Goal: Task Accomplishment & Management: Manage account settings

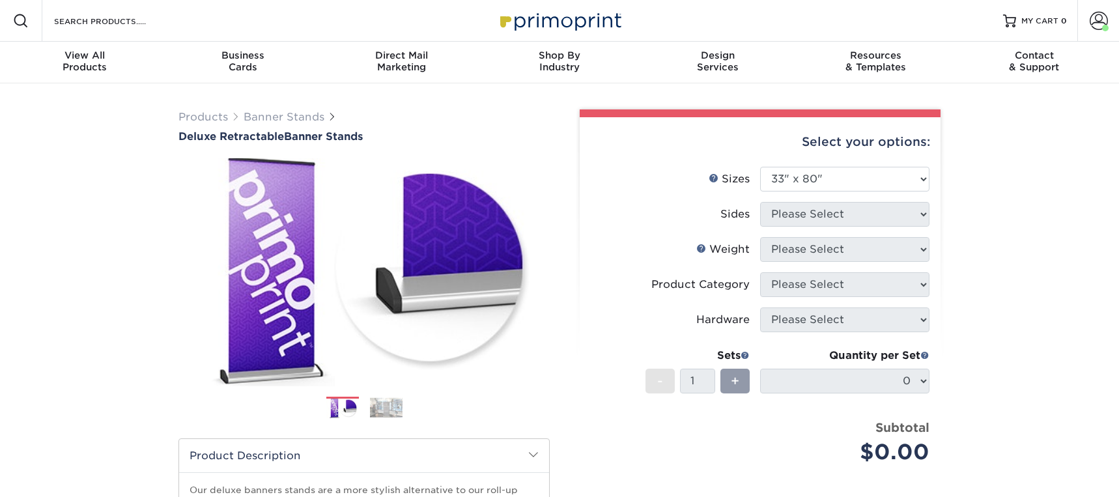
select select "33.00x80.00"
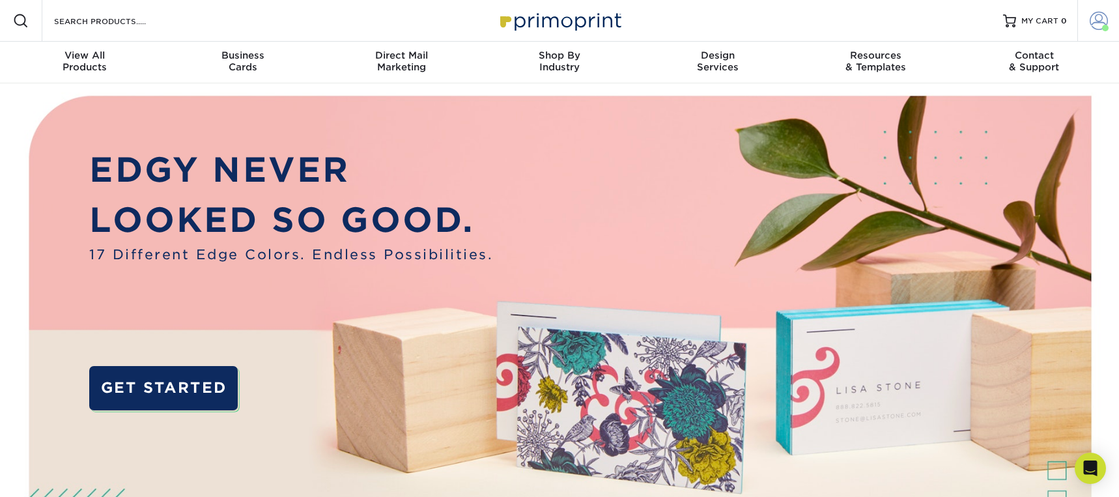
click at [1096, 23] on span at bounding box center [1099, 21] width 18 height 18
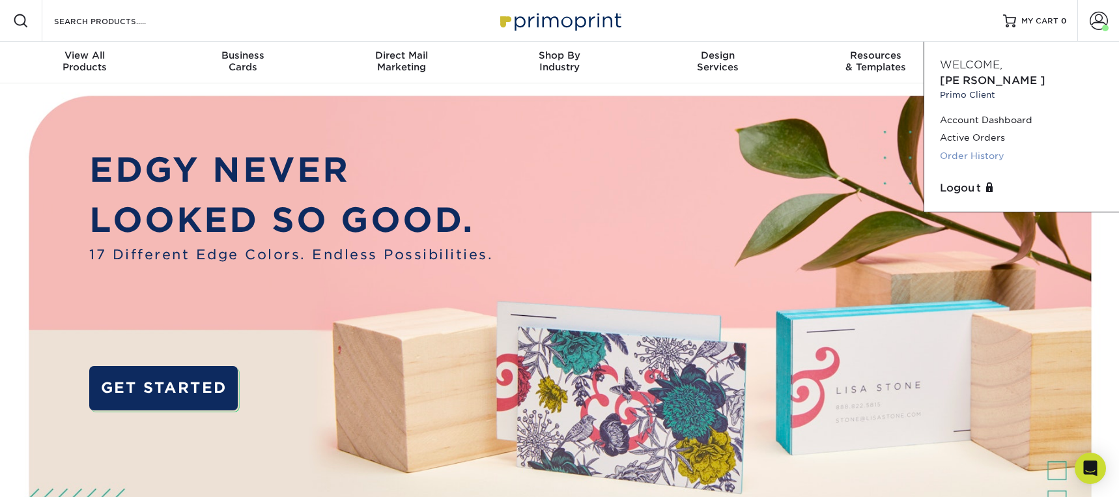
click at [978, 147] on link "Order History" at bounding box center [1022, 156] width 164 height 18
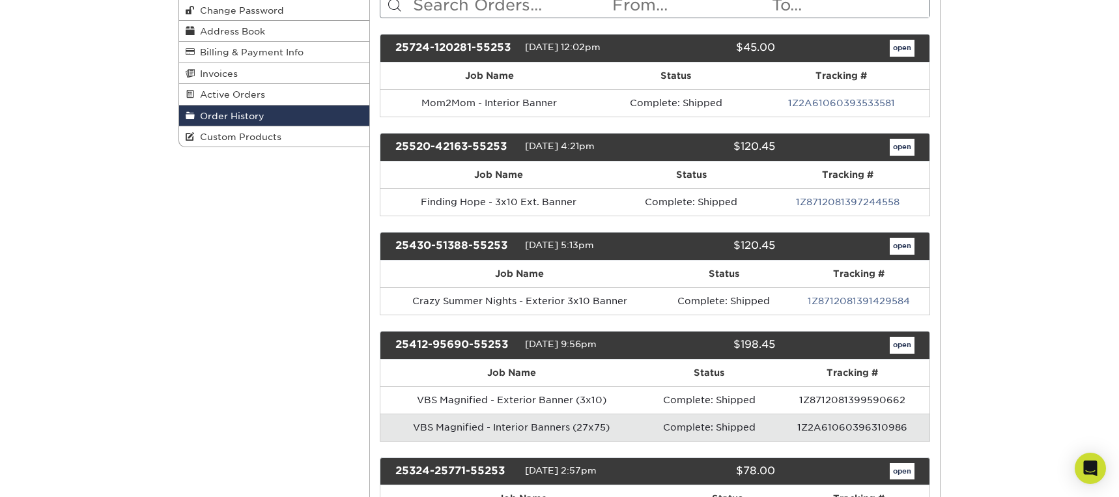
scroll to position [197, 0]
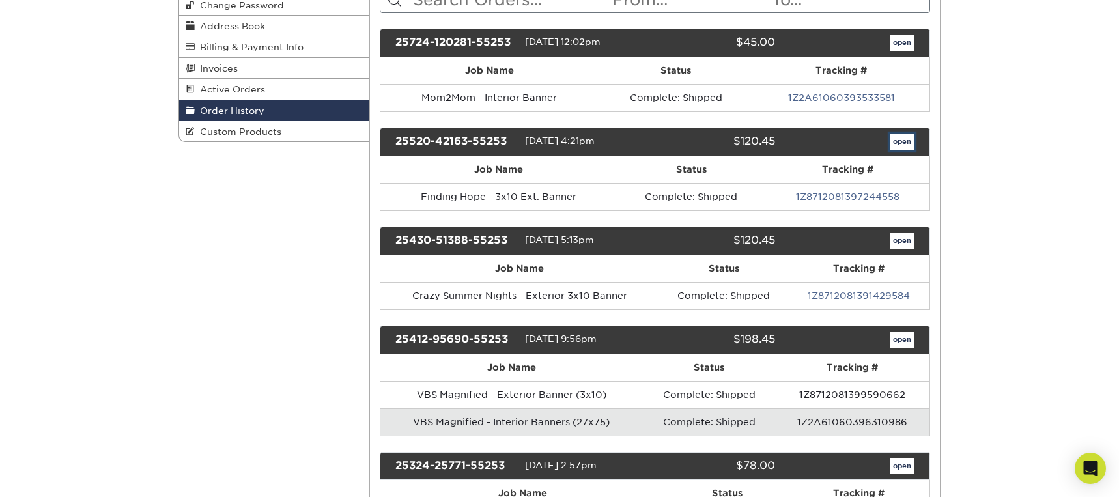
click at [902, 141] on link "open" at bounding box center [902, 142] width 25 height 17
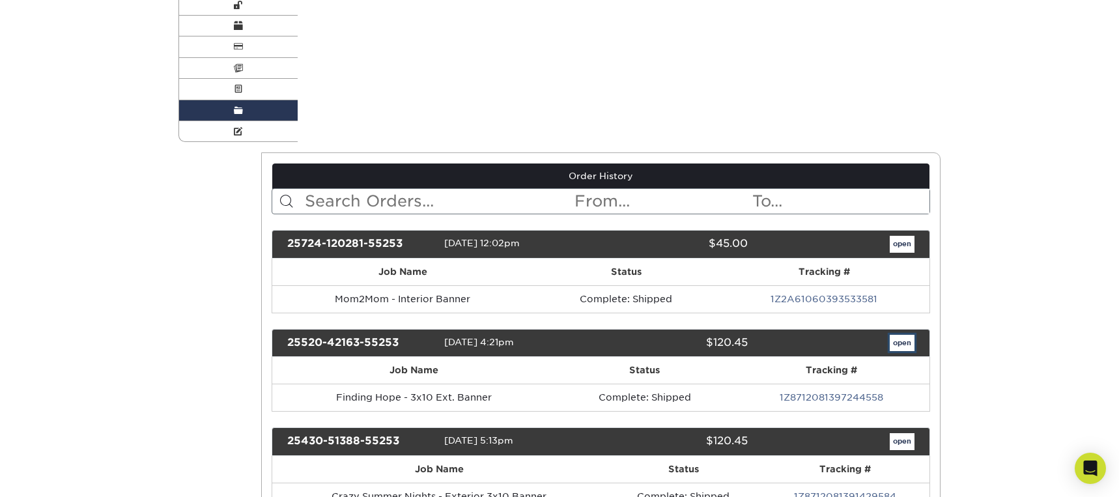
scroll to position [0, 0]
